Goal: Task Accomplishment & Management: Use online tool/utility

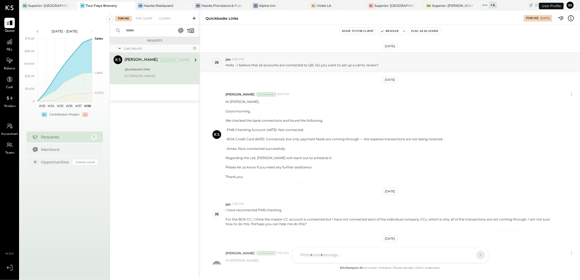
scroll to position [62, 0]
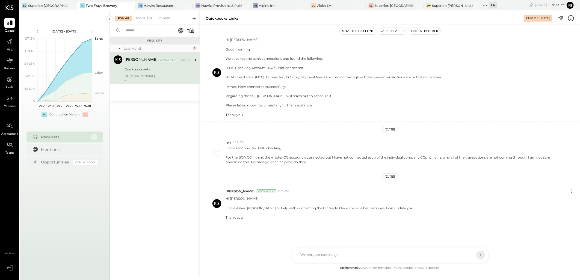
click at [489, 3] on div "+ 4" at bounding box center [493, 5] width 8 height 7
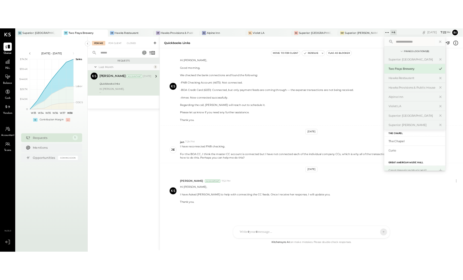
scroll to position [30, 0]
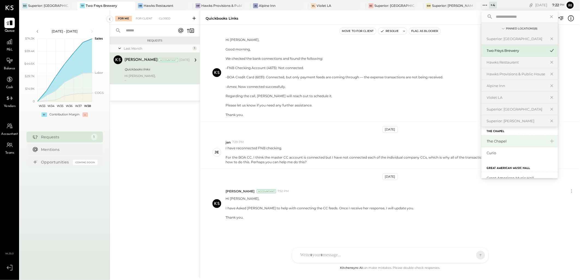
click at [488, 143] on div "The Chapel" at bounding box center [516, 141] width 59 height 5
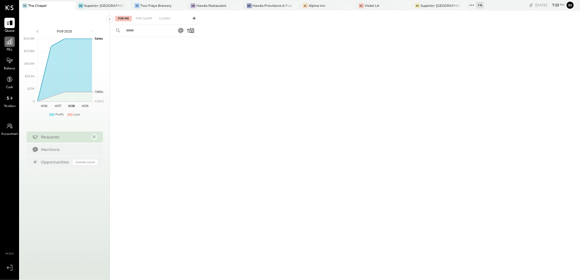
click at [10, 46] on div at bounding box center [9, 42] width 10 height 10
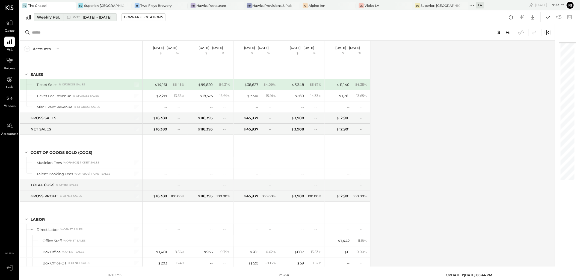
click at [39, 18] on div "Weekly P&L" at bounding box center [48, 16] width 23 height 5
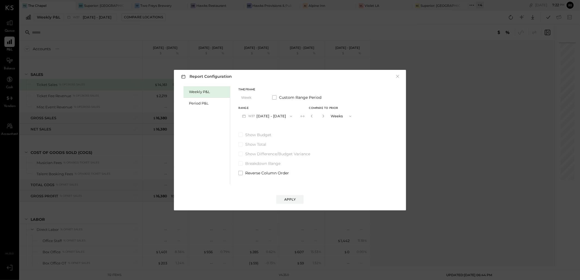
click at [90, 61] on div "Report Configuration × Weekly P&L Period P&L Timeframe Week Custom Range Period…" at bounding box center [290, 140] width 580 height 280
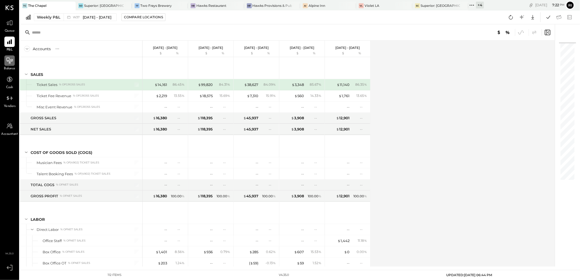
click at [10, 62] on icon at bounding box center [10, 61] width 6 height 6
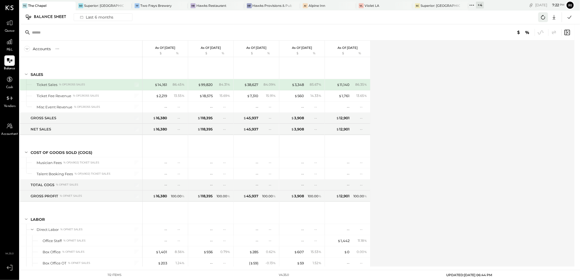
click at [544, 18] on icon at bounding box center [543, 17] width 7 height 7
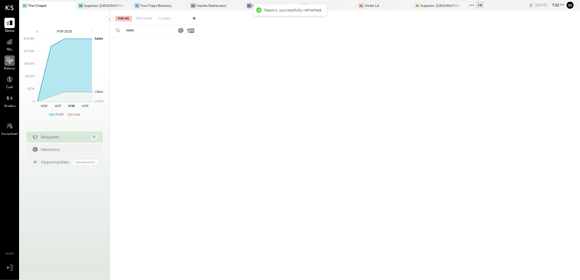
click at [13, 65] on div at bounding box center [9, 60] width 10 height 10
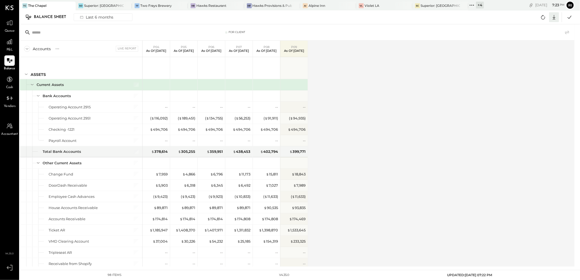
click at [558, 17] on icon at bounding box center [554, 17] width 7 height 7
click at [541, 47] on div "Excel" at bounding box center [538, 48] width 44 height 11
